Goal: Task Accomplishment & Management: Complete application form

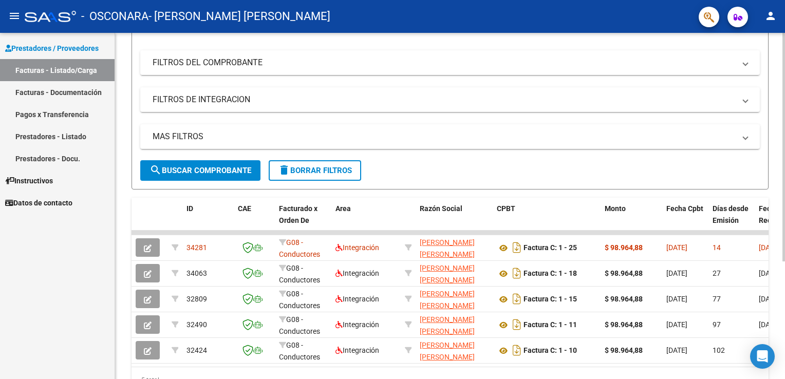
scroll to position [167, 0]
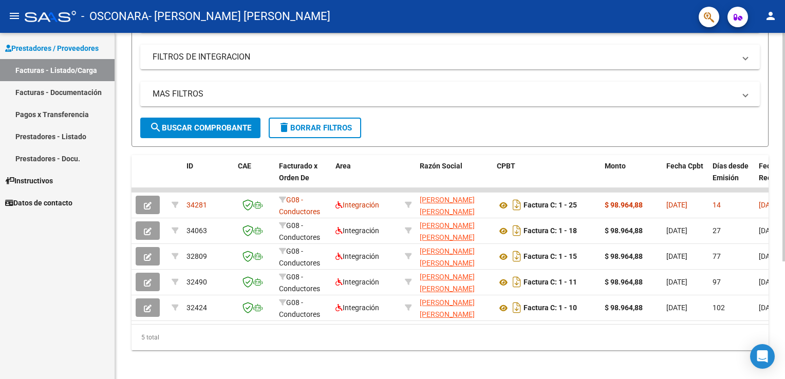
click at [785, 196] on html "menu - OSCONARA - [PERSON_NAME] [PERSON_NAME] person Prestadores / Proveedores …" at bounding box center [392, 189] width 785 height 379
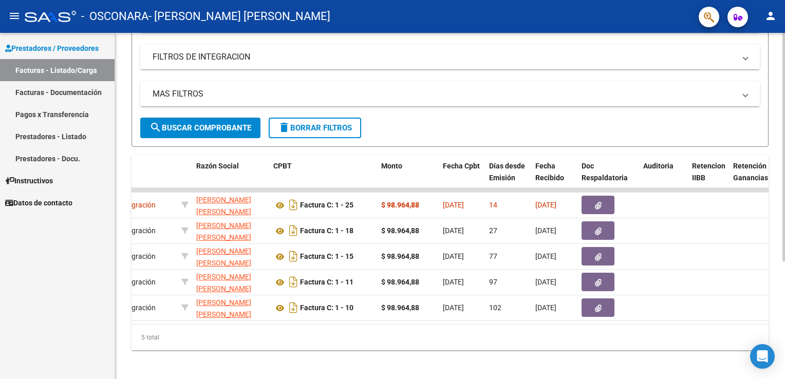
scroll to position [0, 0]
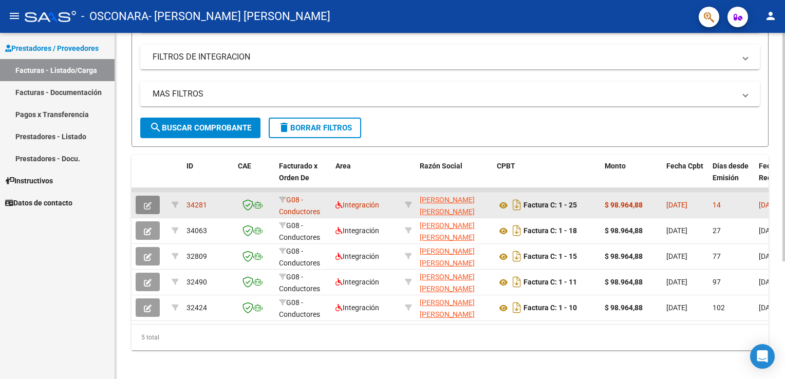
click at [150, 203] on icon "button" at bounding box center [148, 206] width 8 height 8
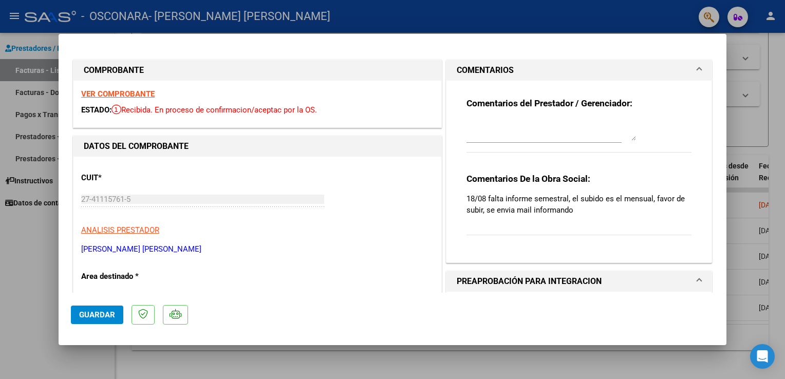
click at [472, 283] on h1 "PREAPROBACIÓN PARA INTEGRACION" at bounding box center [529, 281] width 145 height 12
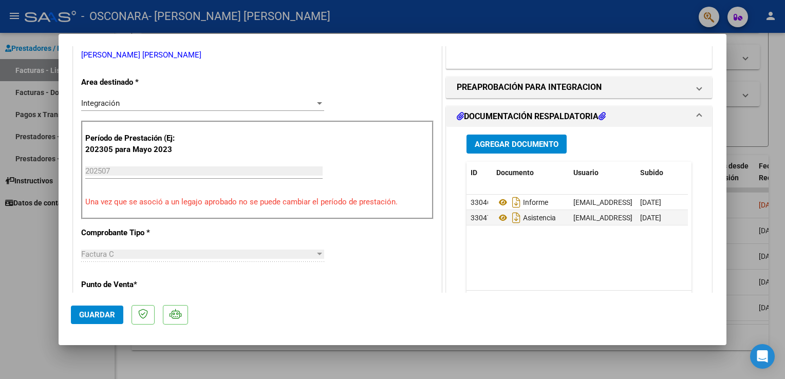
scroll to position [197, 0]
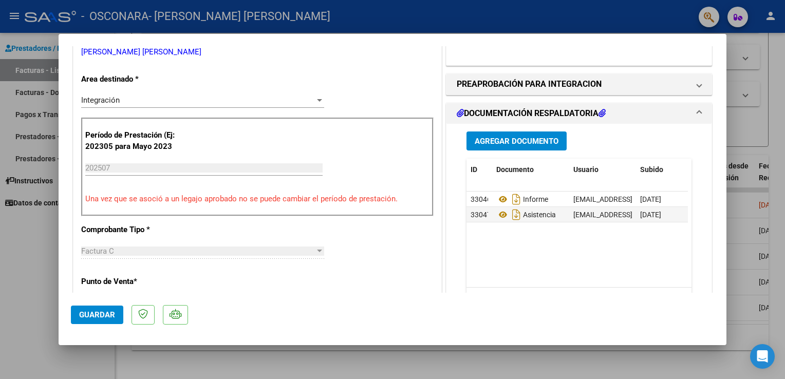
click at [549, 137] on span "Agregar Documento" at bounding box center [517, 141] width 84 height 9
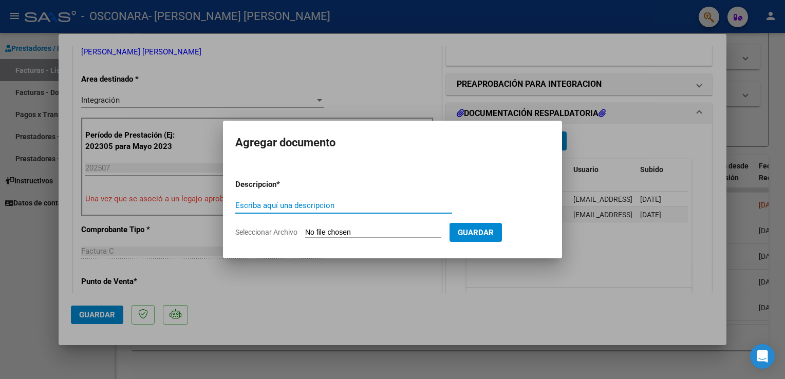
click at [284, 232] on span "Seleccionar Archivo" at bounding box center [266, 232] width 62 height 8
click at [305, 232] on input "Seleccionar Archivo" at bounding box center [373, 233] width 136 height 10
type input "C:\fakepath\Informe semestral JUNIO.pdf"
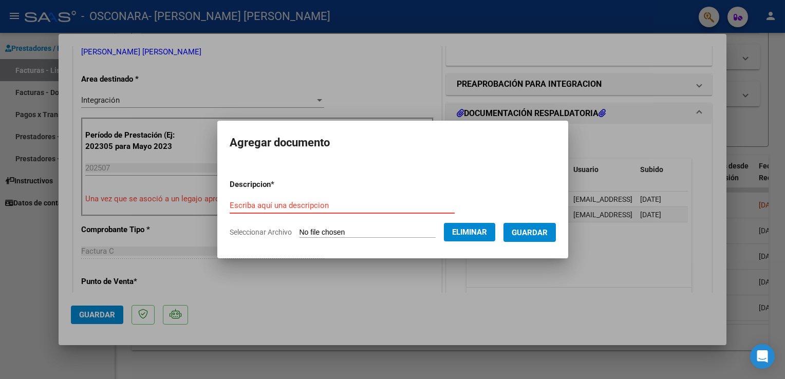
click at [269, 209] on input "Escriba aquí una descripcion" at bounding box center [342, 205] width 225 height 9
type input "Semestral"
click at [529, 233] on span "Guardar" at bounding box center [530, 232] width 36 height 9
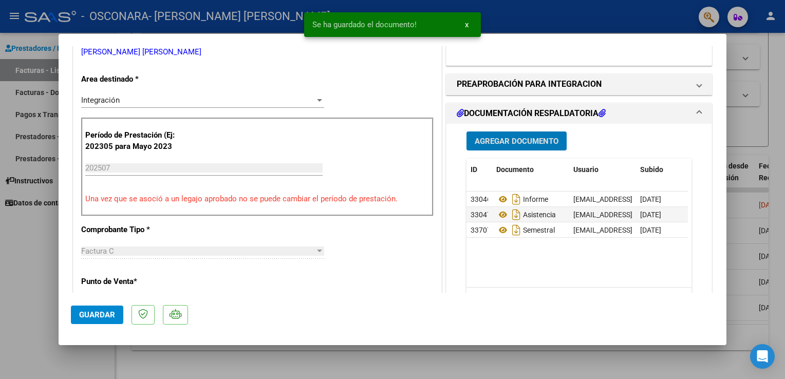
click at [99, 322] on button "Guardar" at bounding box center [97, 315] width 52 height 18
drag, startPoint x: 0, startPoint y: 310, endPoint x: 31, endPoint y: 330, distance: 37.0
click at [31, 330] on div at bounding box center [392, 189] width 785 height 379
type input "$ 0,00"
click at [31, 330] on div "Prestadores / Proveedores Facturas - Listado/Carga Facturas - Documentación Pag…" at bounding box center [57, 206] width 115 height 346
